Goal: Check status: Check status

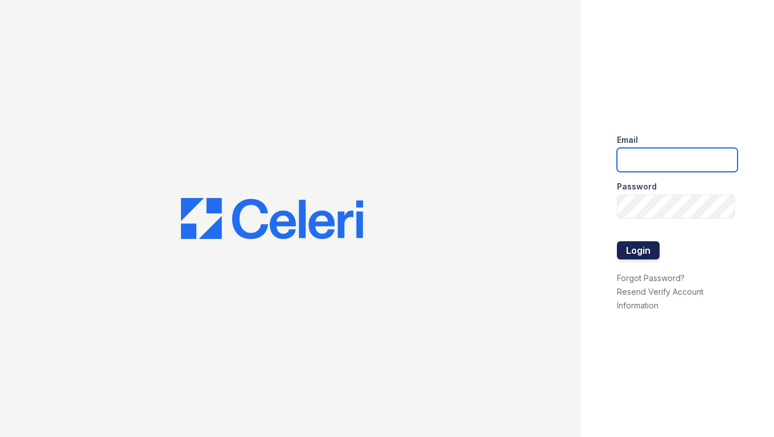
type input "shiv@auranewyork.com"
click at [644, 244] on button "Login" at bounding box center [638, 250] width 43 height 18
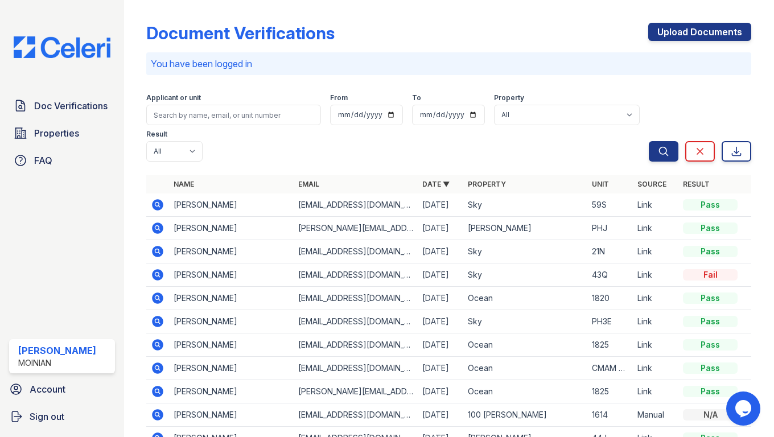
click at [159, 222] on icon at bounding box center [157, 227] width 11 height 11
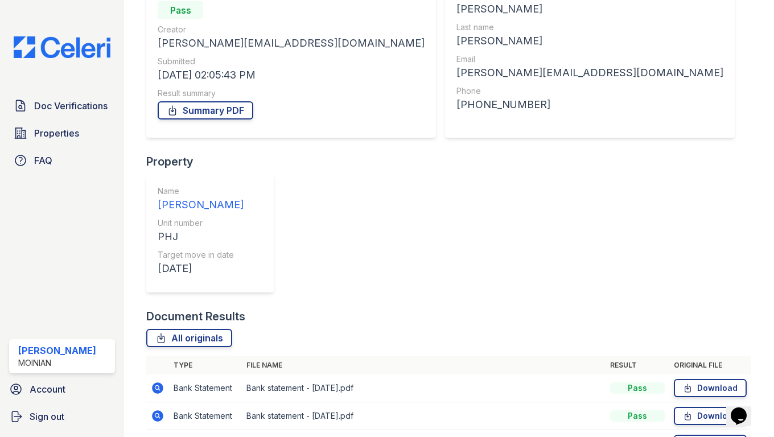
scroll to position [126, 0]
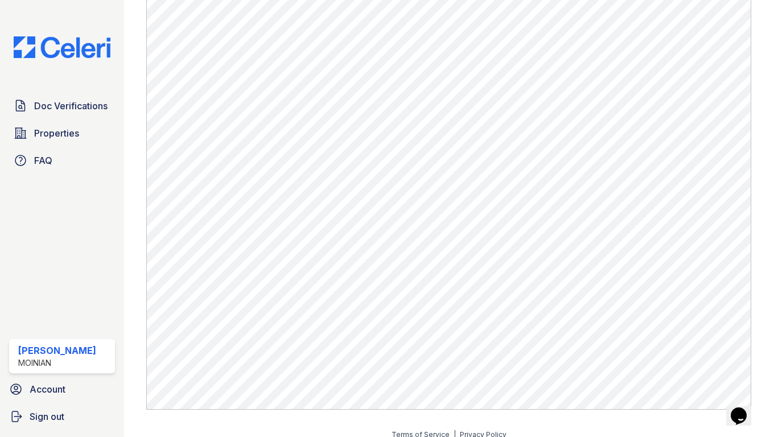
scroll to position [415, 0]
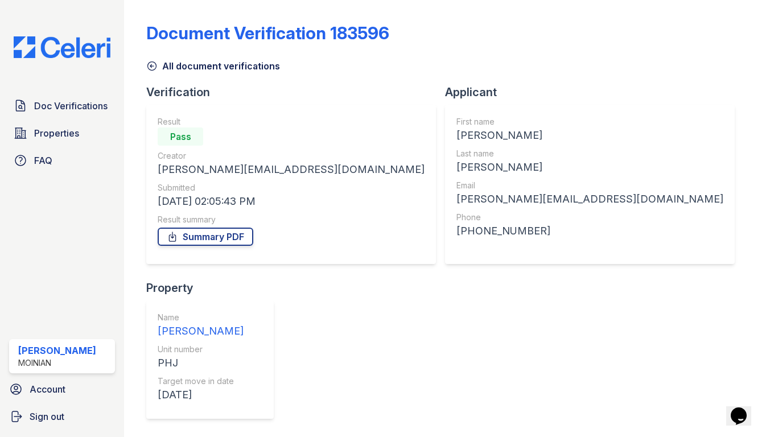
scroll to position [126, 0]
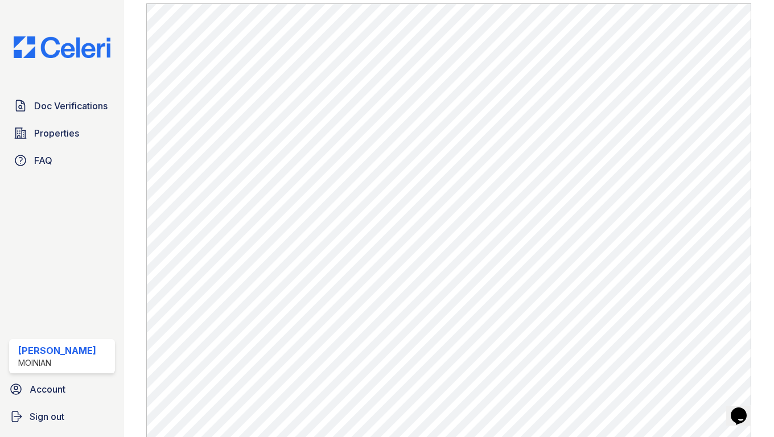
scroll to position [390, 0]
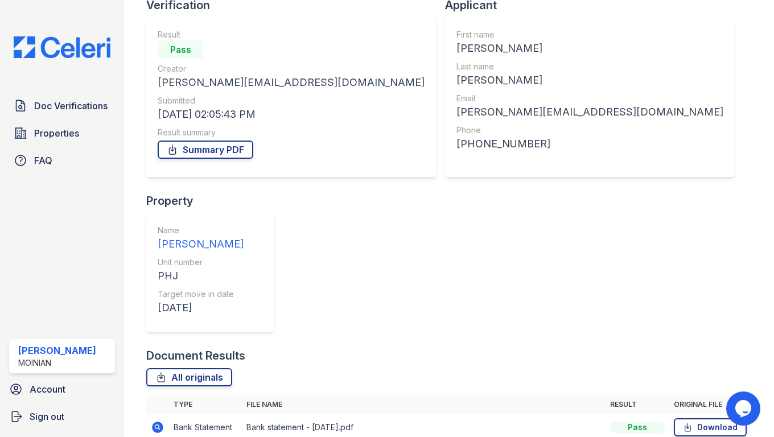
scroll to position [126, 0]
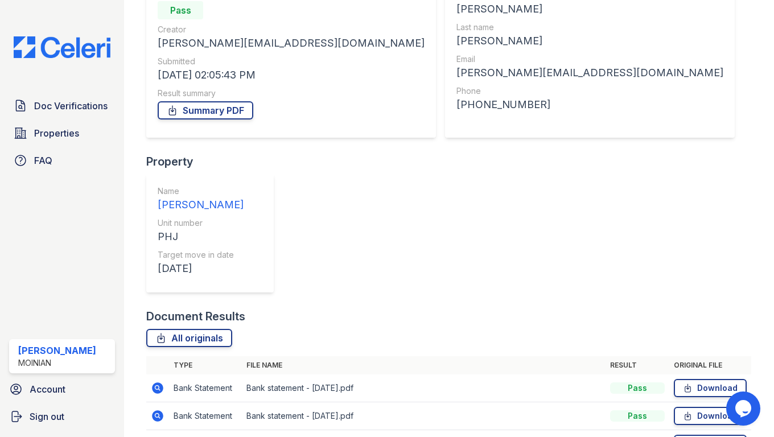
click at [160, 382] on icon at bounding box center [157, 387] width 11 height 11
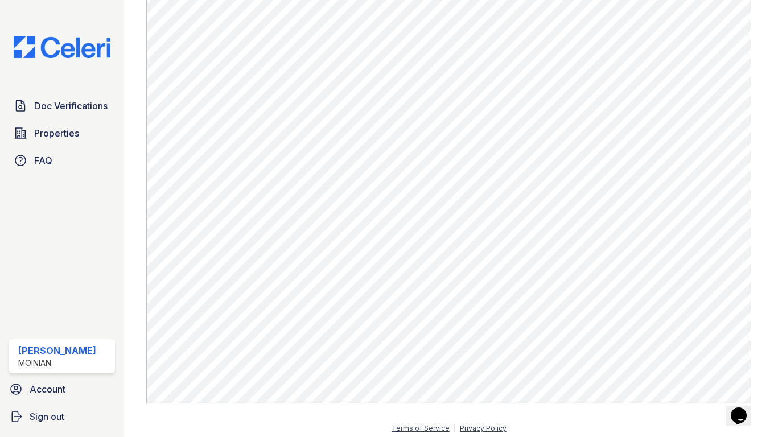
scroll to position [646, 0]
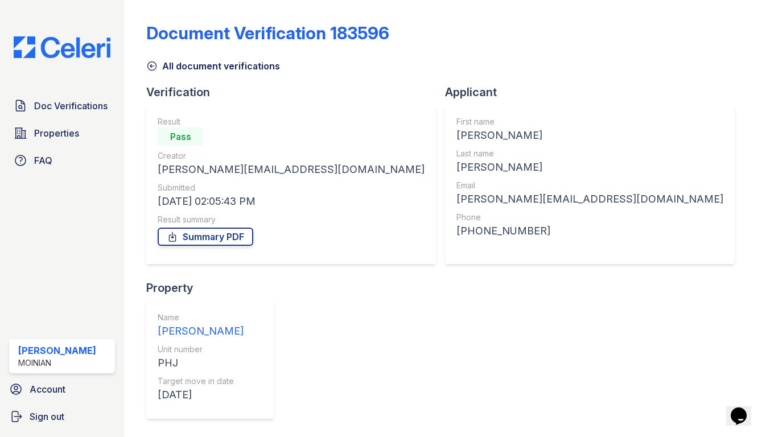
scroll to position [126, 0]
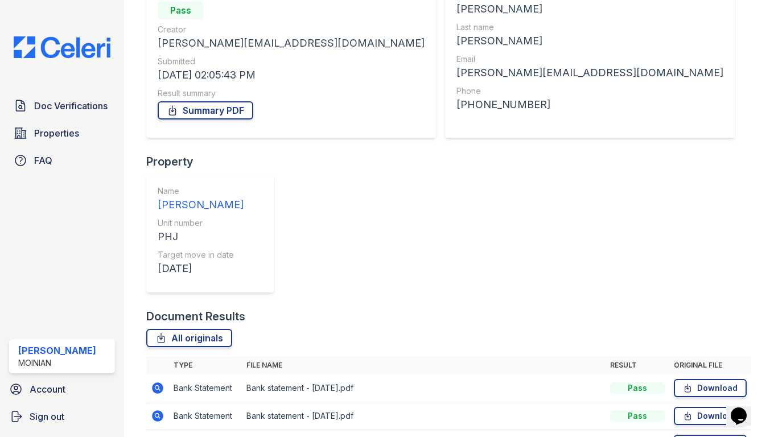
click at [159, 436] on icon at bounding box center [157, 443] width 11 height 11
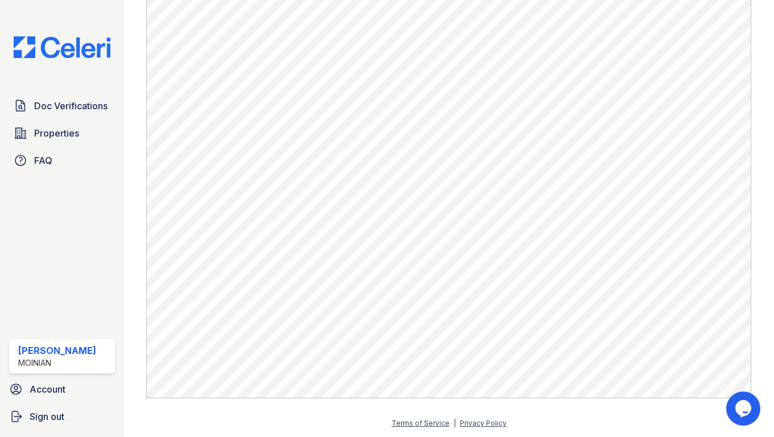
scroll to position [605, 0]
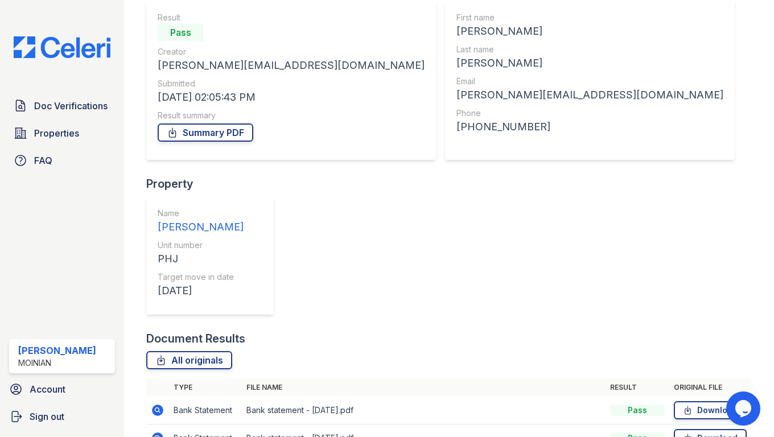
scroll to position [126, 0]
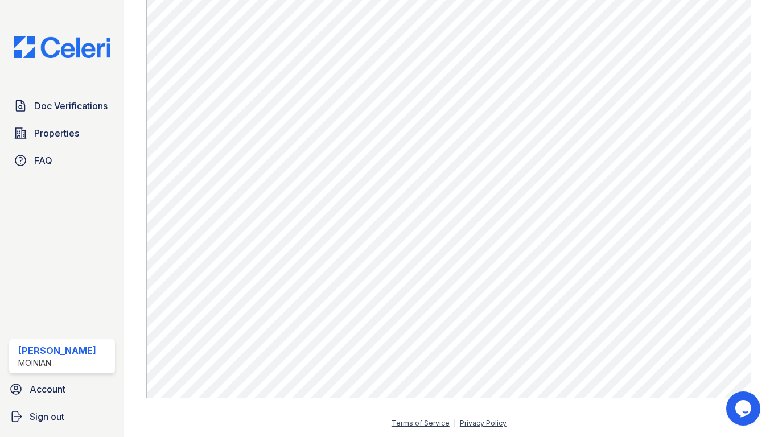
scroll to position [570, 0]
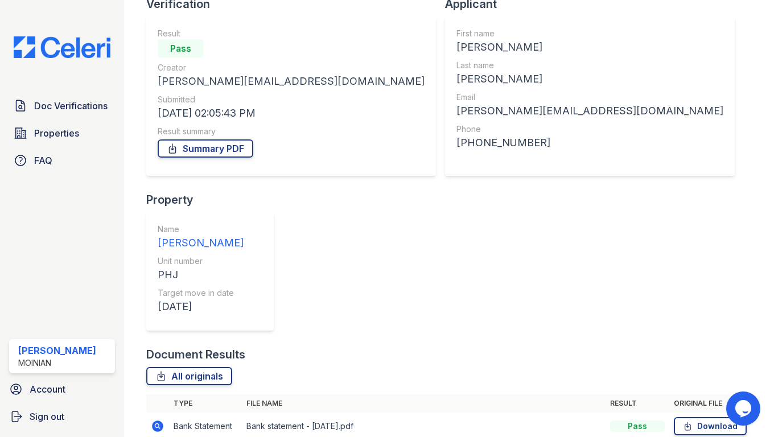
scroll to position [126, 0]
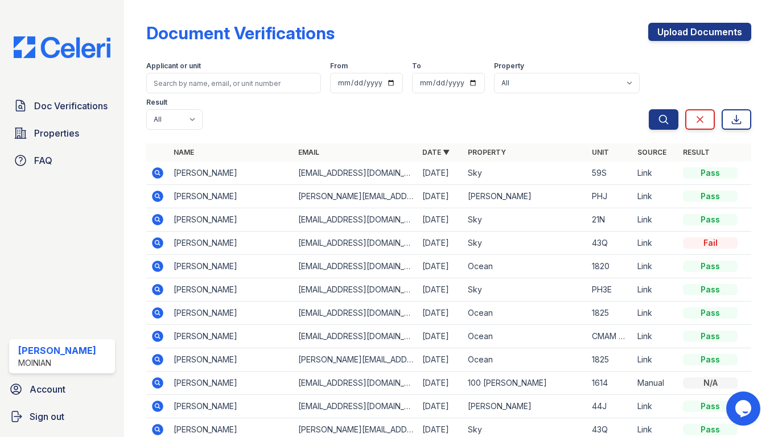
click at [159, 191] on icon at bounding box center [157, 196] width 11 height 11
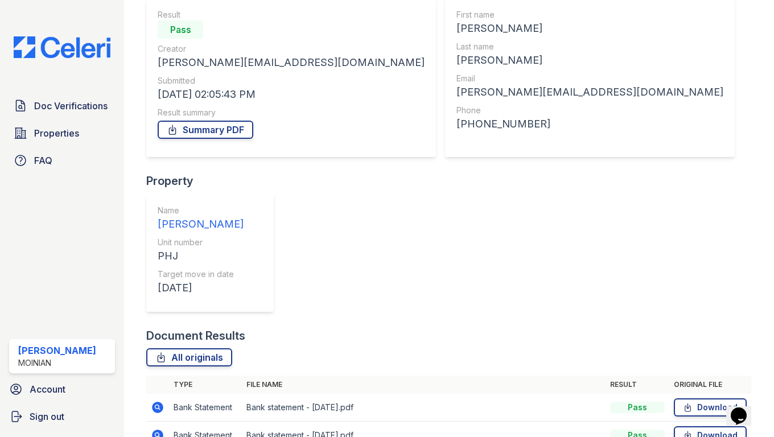
scroll to position [126, 0]
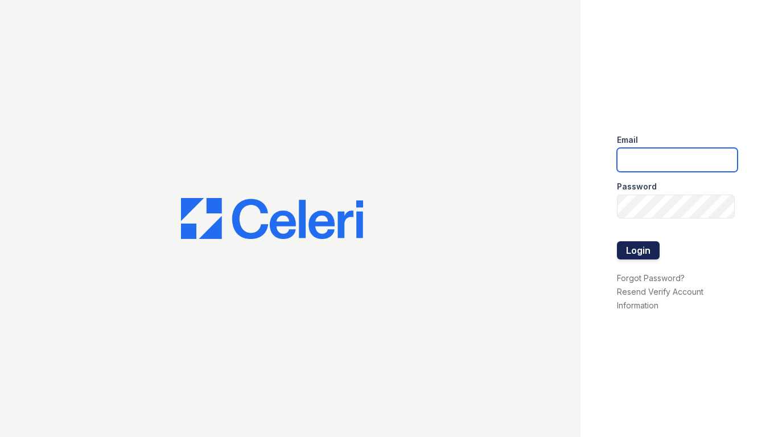
type input "[EMAIL_ADDRESS][DOMAIN_NAME]"
click at [633, 256] on button "Login" at bounding box center [638, 250] width 43 height 18
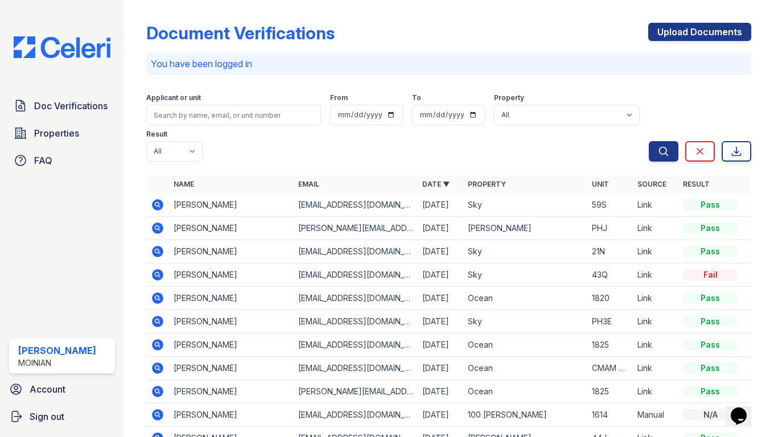
click at [159, 222] on icon at bounding box center [157, 227] width 11 height 11
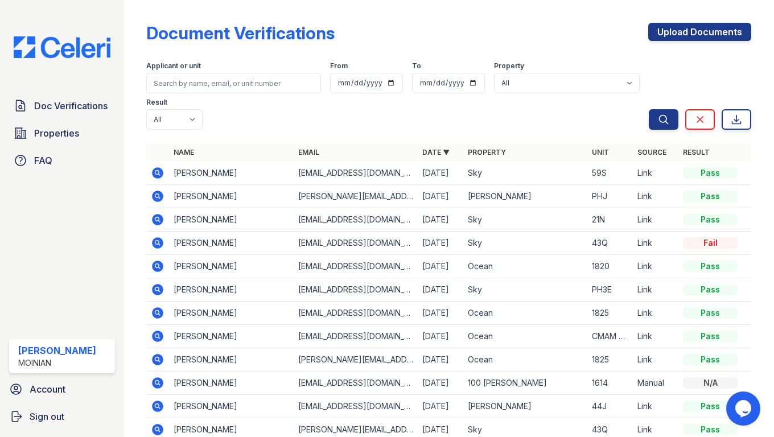
click at [159, 191] on icon at bounding box center [157, 196] width 11 height 11
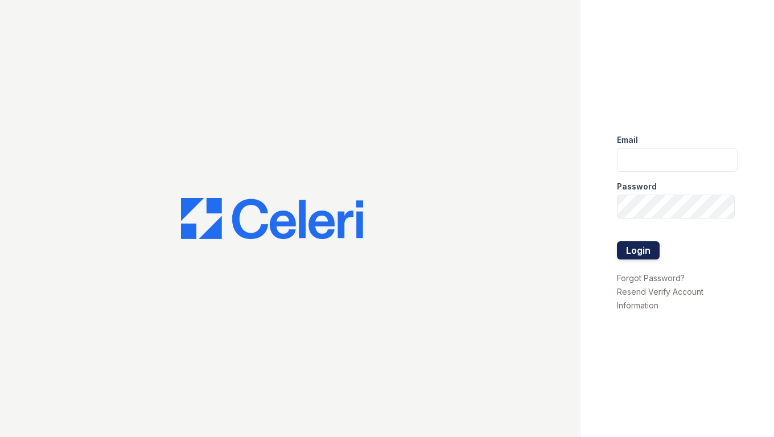
type input "[EMAIL_ADDRESS][DOMAIN_NAME]"
click at [647, 249] on button "Login" at bounding box center [638, 250] width 43 height 18
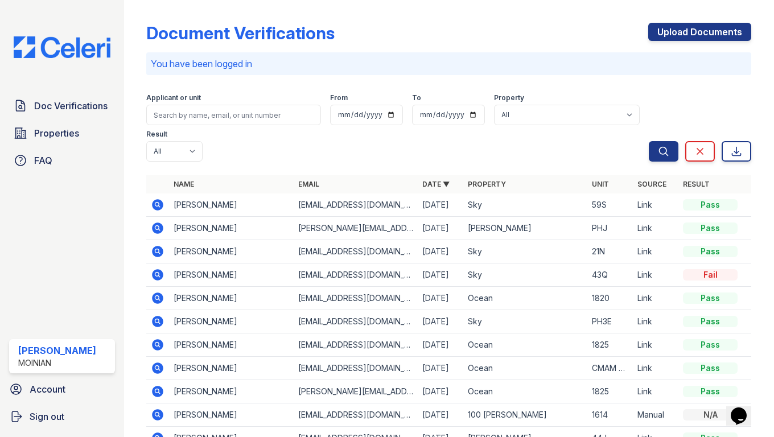
click at [160, 222] on icon at bounding box center [157, 227] width 11 height 11
